Goal: Task Accomplishment & Management: Complete application form

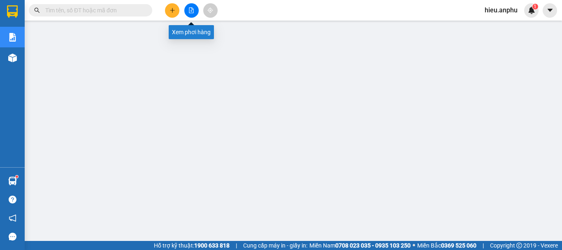
click at [194, 10] on icon "file-add" at bounding box center [191, 10] width 6 height 6
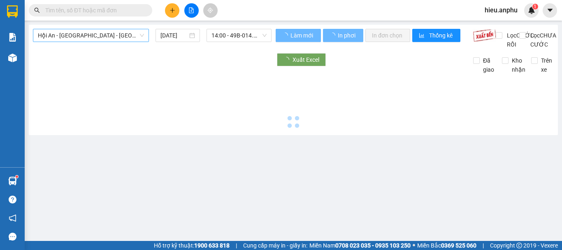
click at [110, 37] on span "Hội An - [GEOGRAPHIC_DATA] - [GEOGRAPHIC_DATA]" at bounding box center [91, 35] width 106 height 12
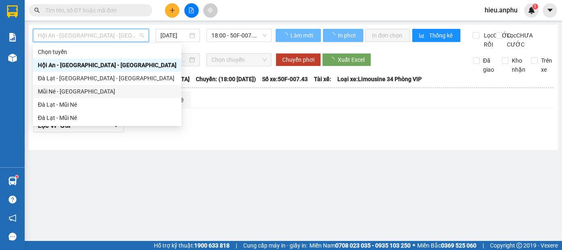
click at [58, 102] on div "Đà Lạt - Mũi Né" at bounding box center [107, 104] width 139 height 9
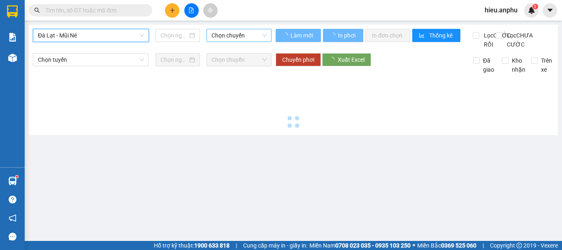
type input "[DATE]"
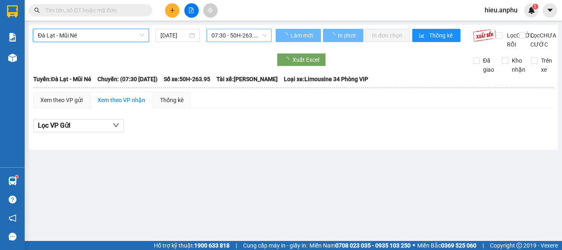
click at [230, 36] on span "07:30 - 50H-263.95" at bounding box center [238, 35] width 55 height 12
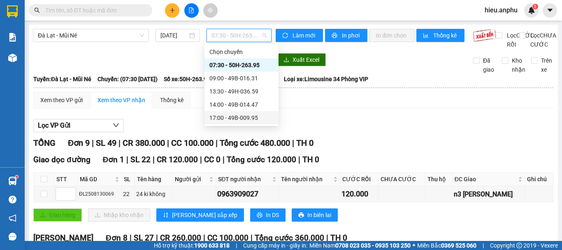
click at [227, 118] on div "17:00 - 49B-009.95" at bounding box center [241, 117] width 64 height 9
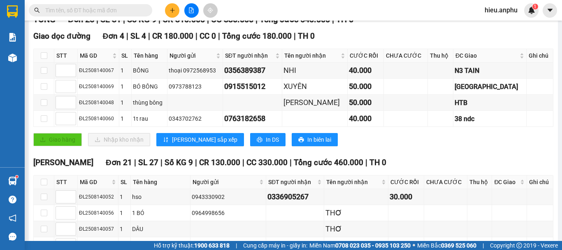
scroll to position [165, 0]
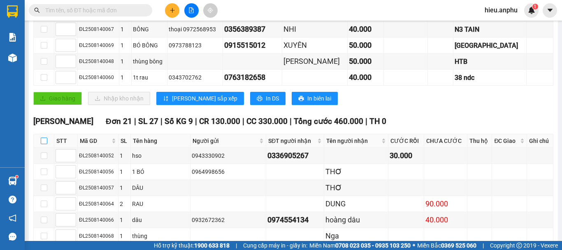
click at [45, 144] on input "checkbox" at bounding box center [44, 140] width 7 height 7
checkbox input "true"
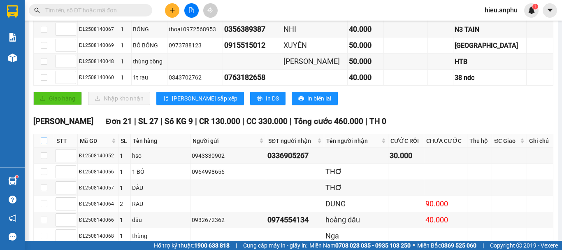
checkbox input "true"
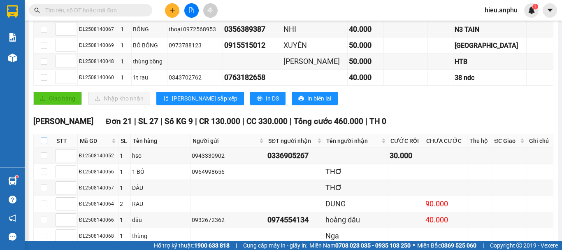
checkbox input "true"
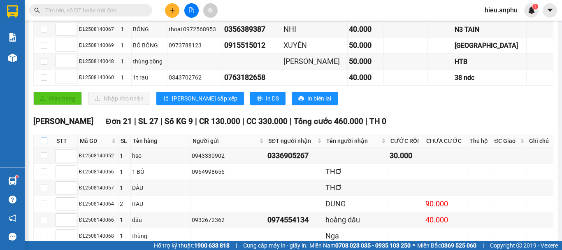
checkbox input "true"
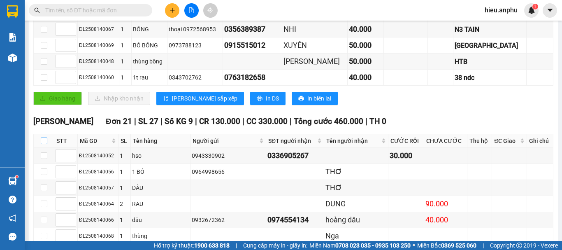
checkbox input "true"
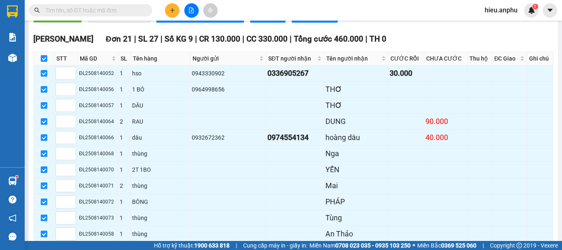
scroll to position [453, 0]
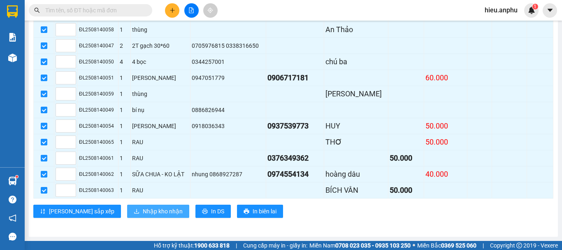
click at [143, 216] on span "Nhập kho nhận" at bounding box center [163, 211] width 40 height 9
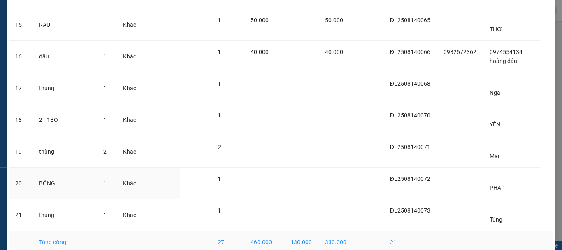
scroll to position [508, 0]
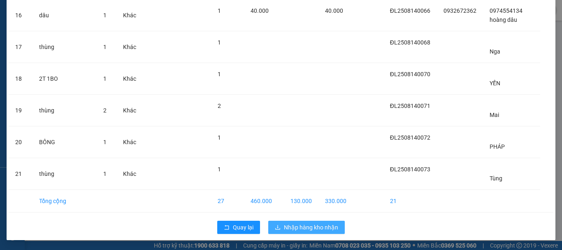
click at [309, 225] on span "Nhập hàng kho nhận" at bounding box center [311, 227] width 54 height 9
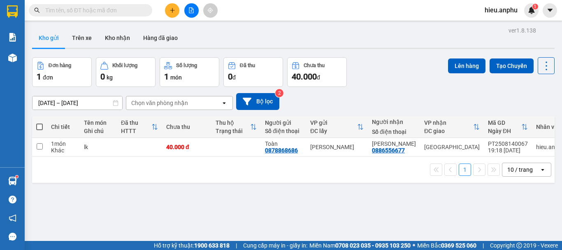
click at [85, 11] on input "text" at bounding box center [93, 10] width 97 height 9
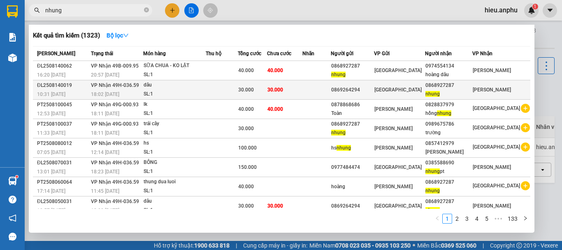
type input "nhung"
click at [412, 87] on span "[GEOGRAPHIC_DATA]" at bounding box center [397, 90] width 47 height 6
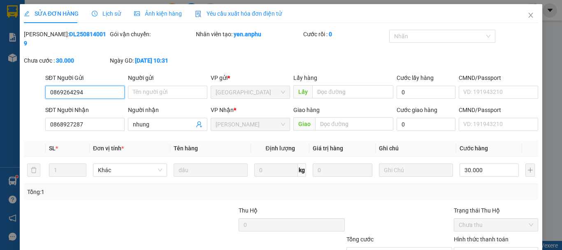
type input "0869264294"
type input "0868927287"
type input "nhung"
type input "30.000"
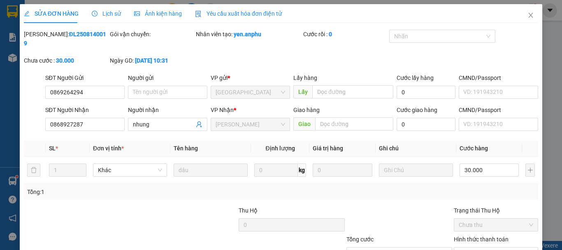
scroll to position [56, 0]
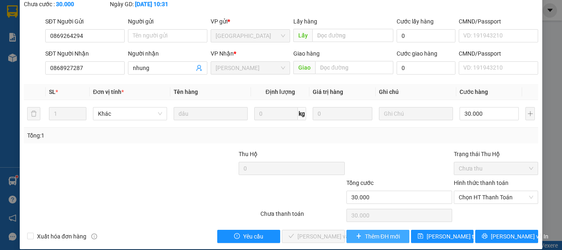
click at [387, 232] on span "Thêm ĐH mới" at bounding box center [382, 236] width 35 height 9
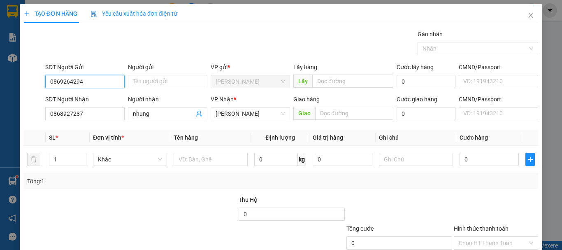
drag, startPoint x: 100, startPoint y: 82, endPoint x: 0, endPoint y: 84, distance: 99.6
click at [0, 84] on div "TẠO ĐƠN HÀNG Yêu cầu xuất hóa đơn điện tử Transit Pickup Surcharge Ids Transit …" at bounding box center [281, 125] width 562 height 250
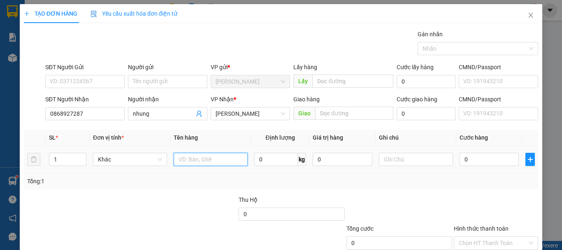
click at [197, 165] on input "text" at bounding box center [211, 159] width 74 height 13
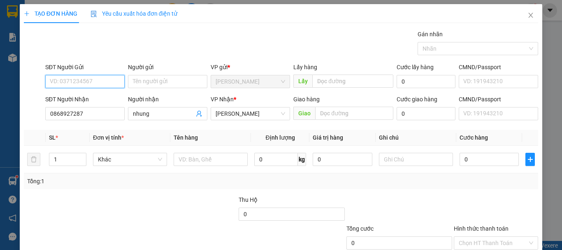
click at [83, 84] on input "SĐT Người Gửi" at bounding box center [84, 81] width 79 height 13
drag, startPoint x: 99, startPoint y: 83, endPoint x: 166, endPoint y: 70, distance: 68.3
click at [99, 83] on input "SĐT Người Gửi" at bounding box center [84, 81] width 79 height 13
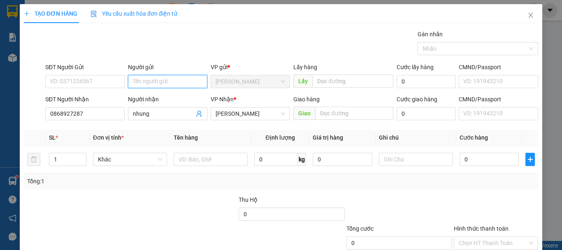
click at [155, 82] on input "Người gửi" at bounding box center [167, 81] width 79 height 13
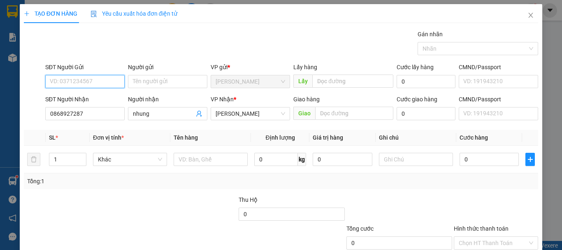
drag, startPoint x: 98, startPoint y: 82, endPoint x: 104, endPoint y: 80, distance: 6.5
click at [100, 81] on input "SĐT Người Gửi" at bounding box center [84, 81] width 79 height 13
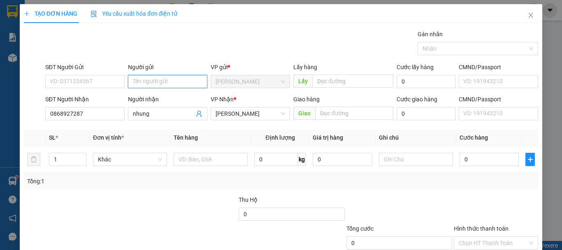
click at [158, 78] on input "Người gửi" at bounding box center [167, 81] width 79 height 13
type input "h"
type input "hoàng"
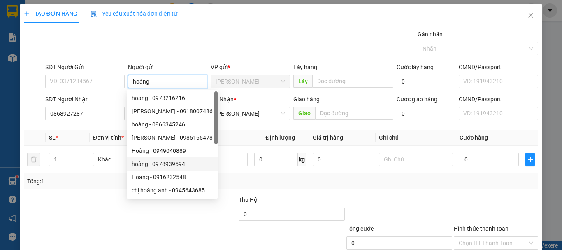
click at [192, 158] on div "hoàng - 0978939594" at bounding box center [172, 163] width 91 height 13
type input "0978939594"
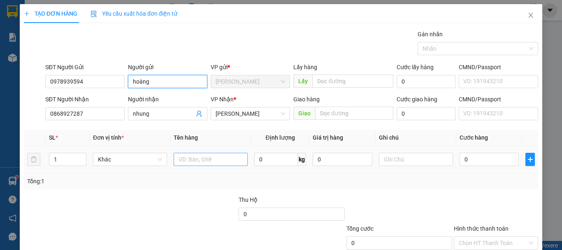
type input "hoàng"
click at [220, 158] on input "text" at bounding box center [211, 159] width 74 height 13
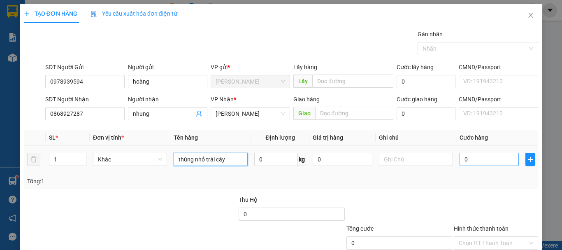
type input "thùng nhỏ trái cây"
click at [465, 162] on input "0" at bounding box center [489, 159] width 59 height 13
type input "3"
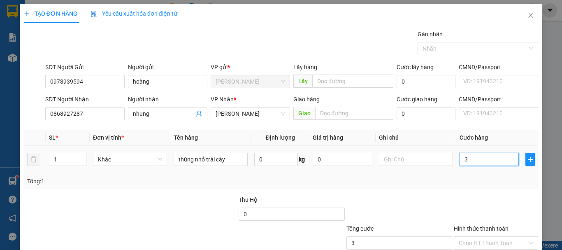
type input "30"
type input "30.000"
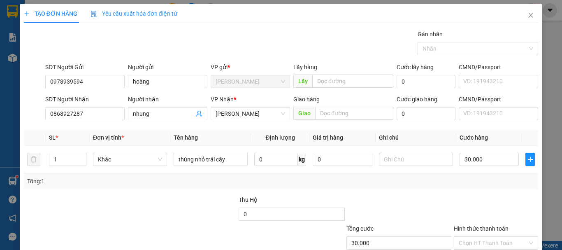
click at [490, 194] on div "Transit Pickup Surcharge Ids Transit Deliver Surcharge Ids Transit Deliver Surc…" at bounding box center [281, 159] width 514 height 259
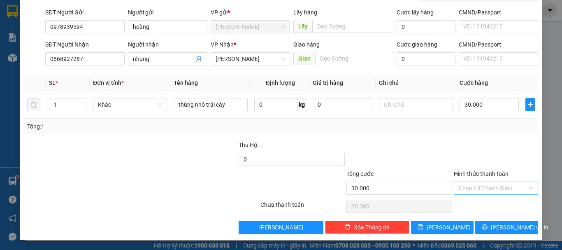
click at [480, 182] on input "Hình thức thanh toán" at bounding box center [493, 188] width 69 height 12
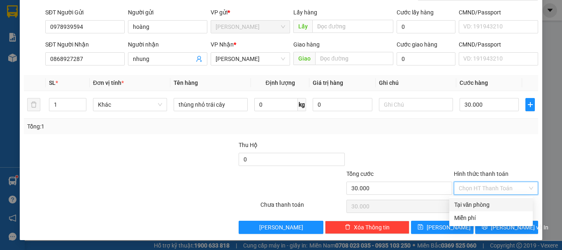
click at [475, 202] on div "Tại văn phòng" at bounding box center [491, 204] width 74 height 9
type input "0"
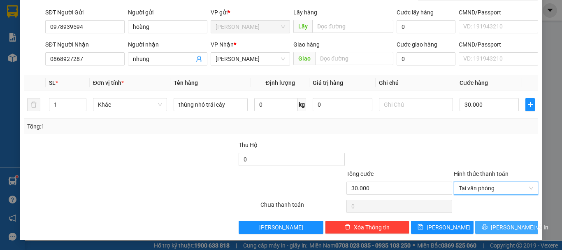
click at [505, 225] on span "[PERSON_NAME] và In" at bounding box center [520, 227] width 58 height 9
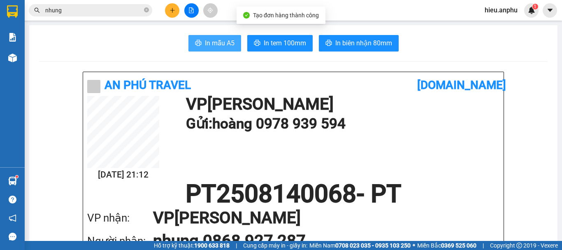
click at [205, 44] on span "In mẫu A5" at bounding box center [220, 43] width 30 height 10
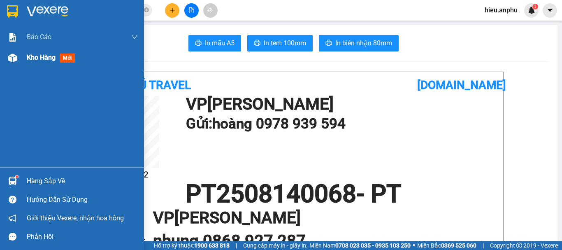
click at [19, 56] on div at bounding box center [12, 58] width 14 height 14
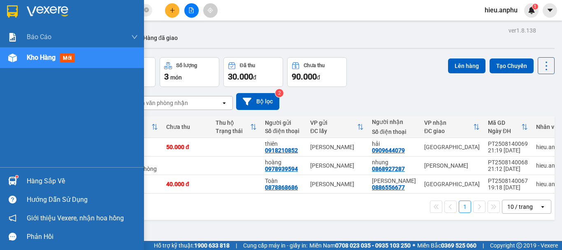
click at [31, 61] on span "Kho hàng" at bounding box center [41, 57] width 29 height 8
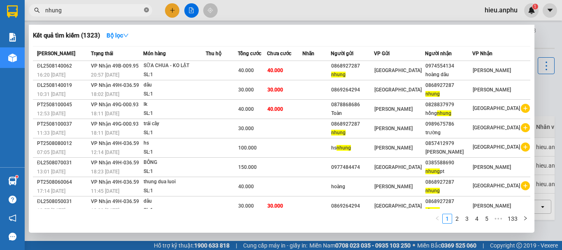
click at [146, 10] on icon "close-circle" at bounding box center [146, 9] width 5 height 5
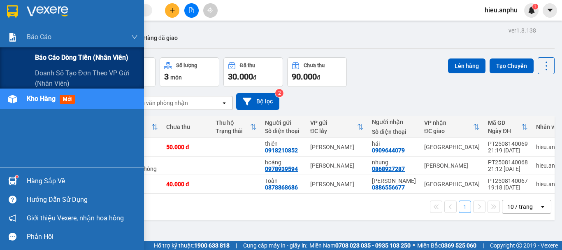
click at [73, 62] on span "Báo cáo dòng tiền (nhân viên)" at bounding box center [81, 57] width 93 height 10
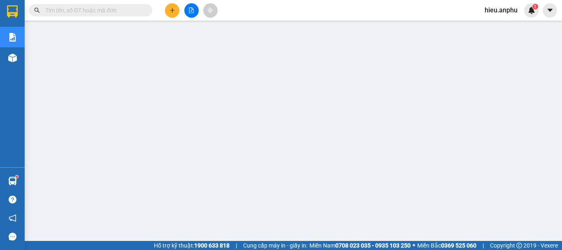
click at [114, 10] on input "text" at bounding box center [93, 10] width 97 height 9
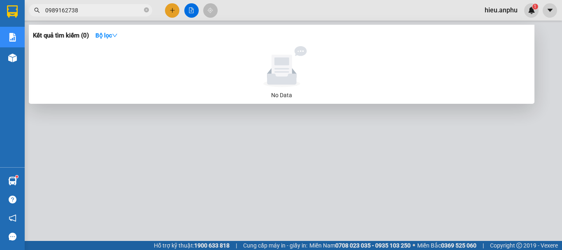
type input "0989162738"
